Goal: Check status: Check status

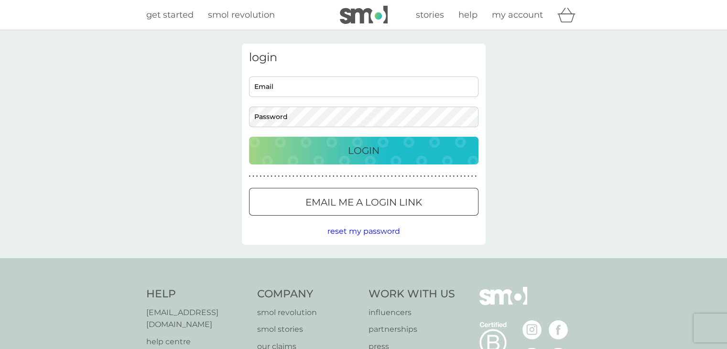
type input "carolyn.hilliard@btinternet.com"
click at [363, 159] on button "Login" at bounding box center [363, 151] width 229 height 28
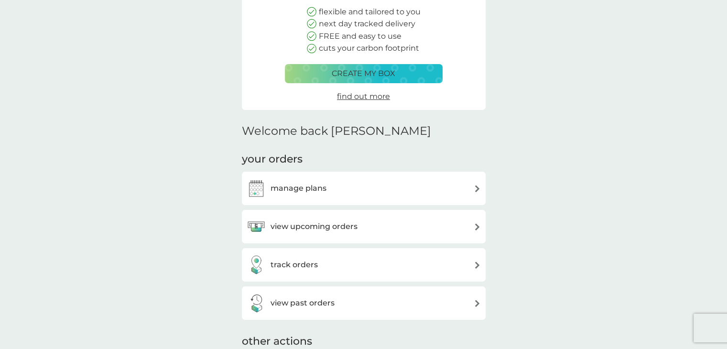
scroll to position [236, 0]
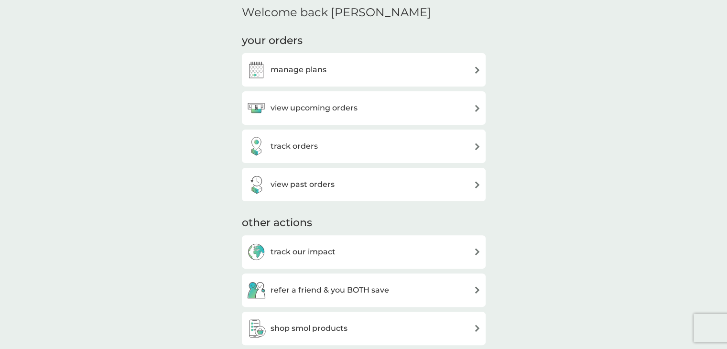
click at [328, 109] on h3 "view upcoming orders" at bounding box center [313, 108] width 87 height 12
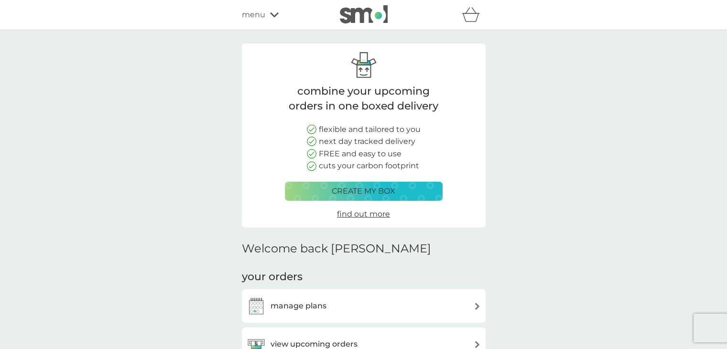
scroll to position [236, 0]
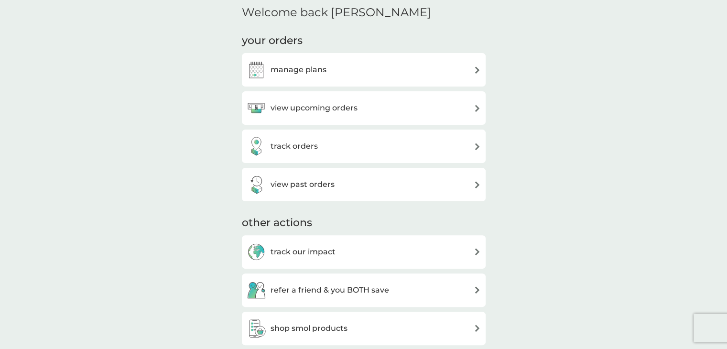
click at [298, 144] on h3 "track orders" at bounding box center [293, 146] width 47 height 12
